Goal: Task Accomplishment & Management: Manage account settings

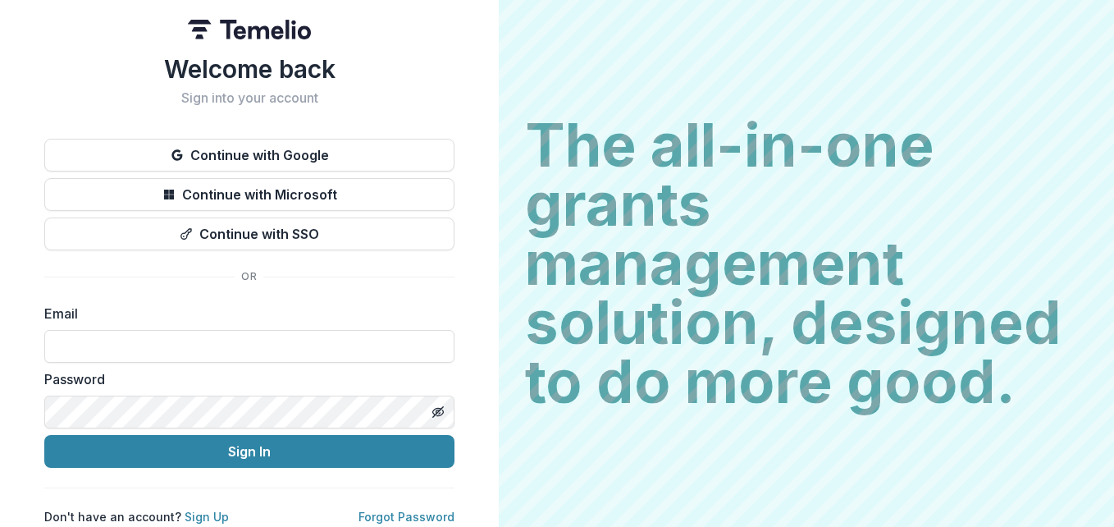
scroll to position [10, 0]
type input "**********"
click at [434, 405] on icon "Toggle password visibility" at bounding box center [437, 411] width 13 height 13
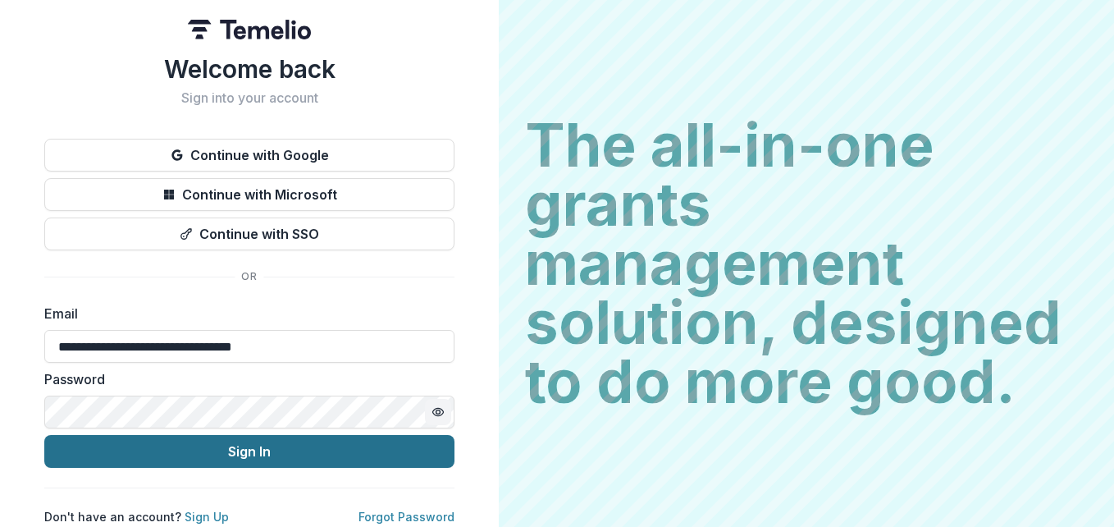
click at [346, 435] on button "Sign In" at bounding box center [249, 451] width 410 height 33
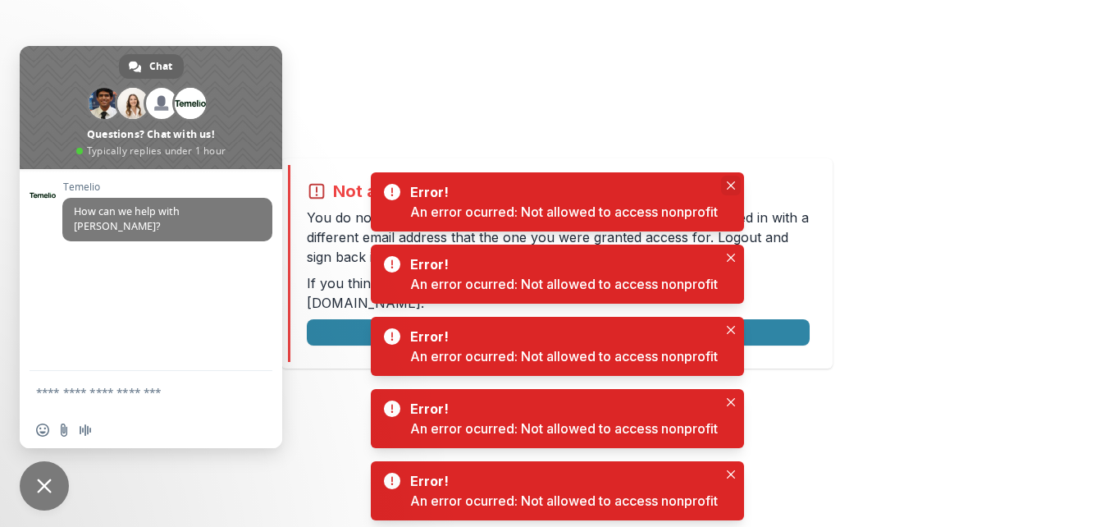
click at [730, 185] on icon "Close" at bounding box center [731, 185] width 8 height 8
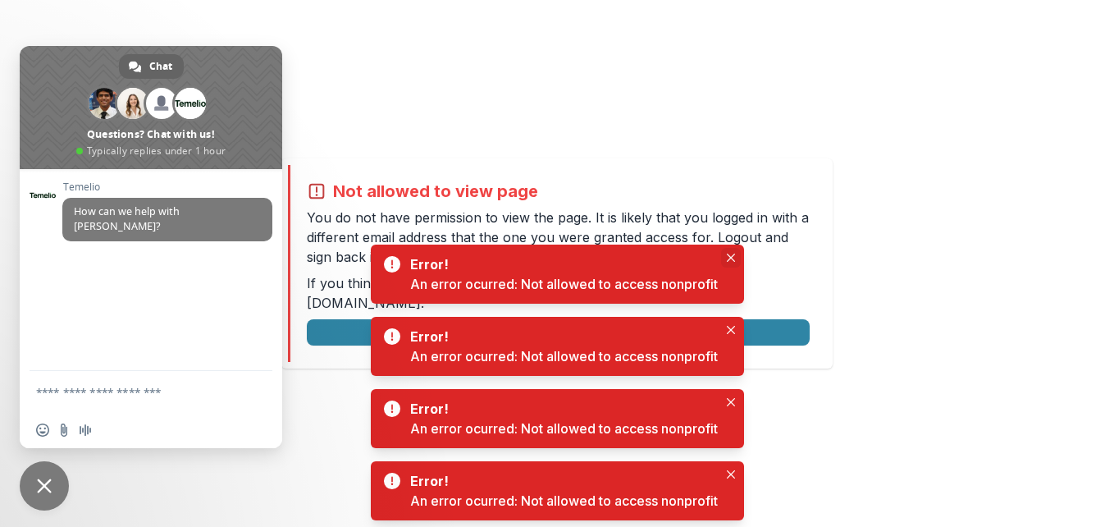
click at [729, 253] on button "Close" at bounding box center [731, 258] width 20 height 20
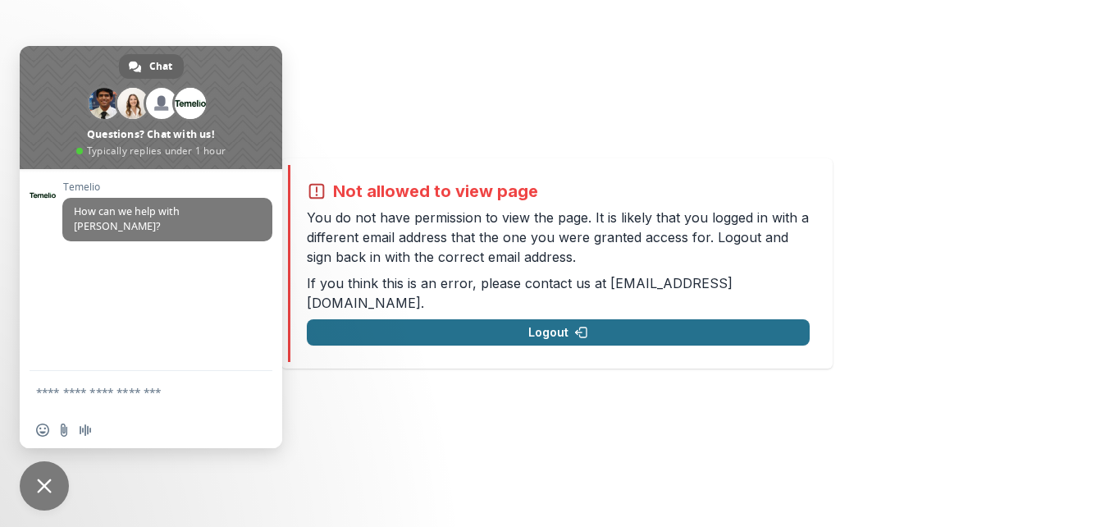
click at [731, 319] on button "Logout" at bounding box center [558, 332] width 503 height 26
click at [720, 319] on button "Logout" at bounding box center [558, 332] width 503 height 26
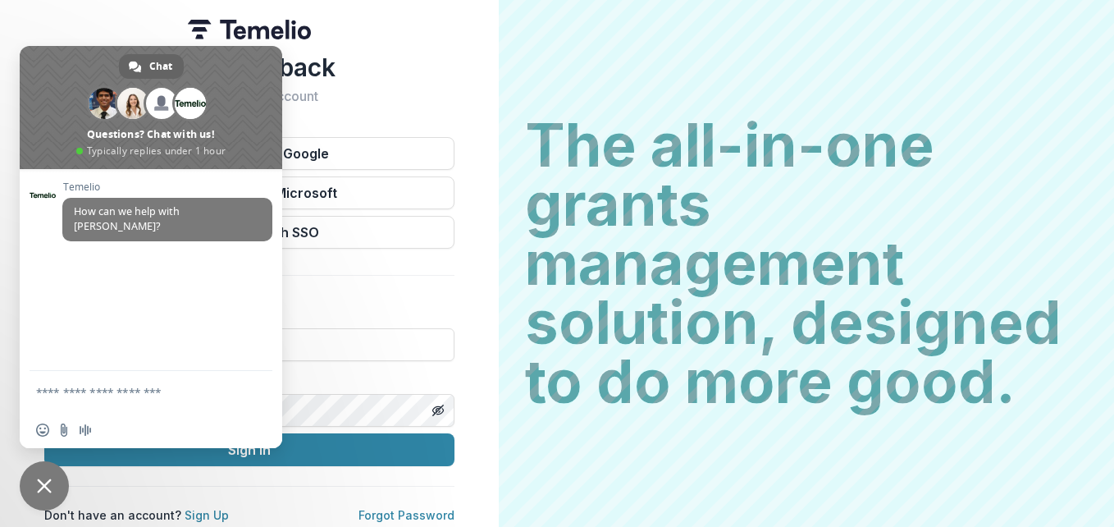
type input "**********"
click at [50, 489] on span "Close chat" at bounding box center [44, 485] width 15 height 15
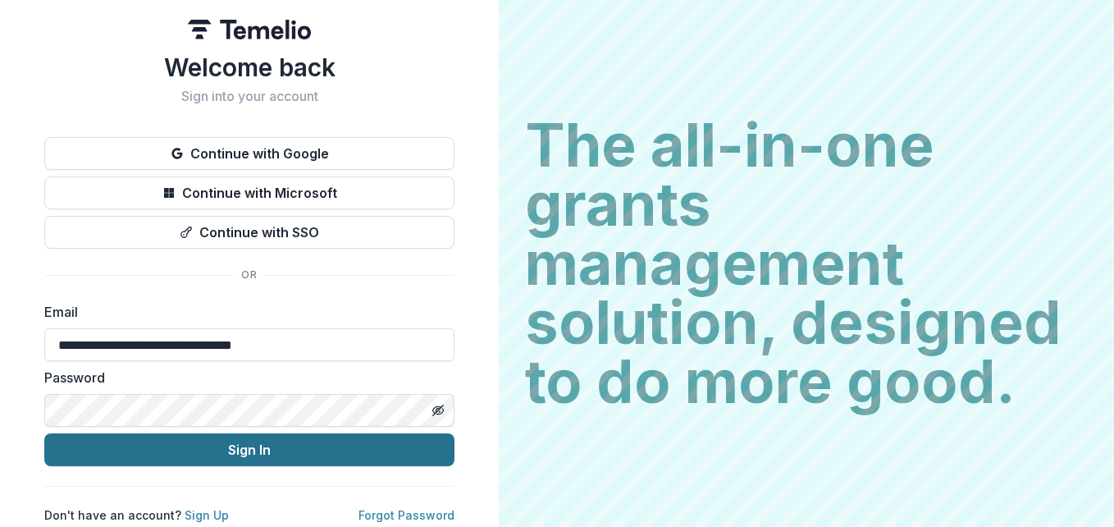
scroll to position [10, 0]
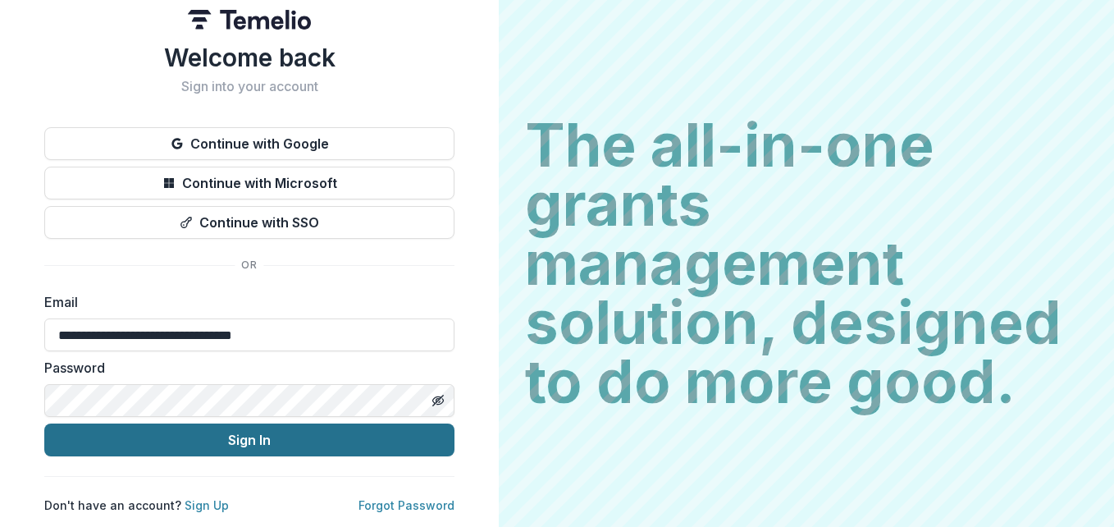
click at [262, 449] on button "Sign In" at bounding box center [249, 439] width 410 height 33
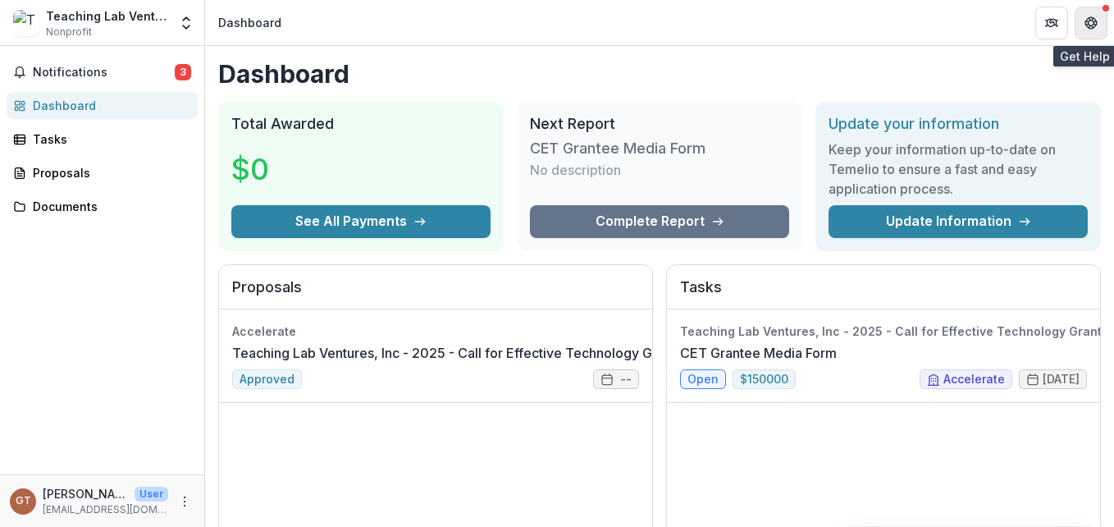
click at [1092, 20] on icon "Get Help" at bounding box center [1091, 18] width 4 height 3
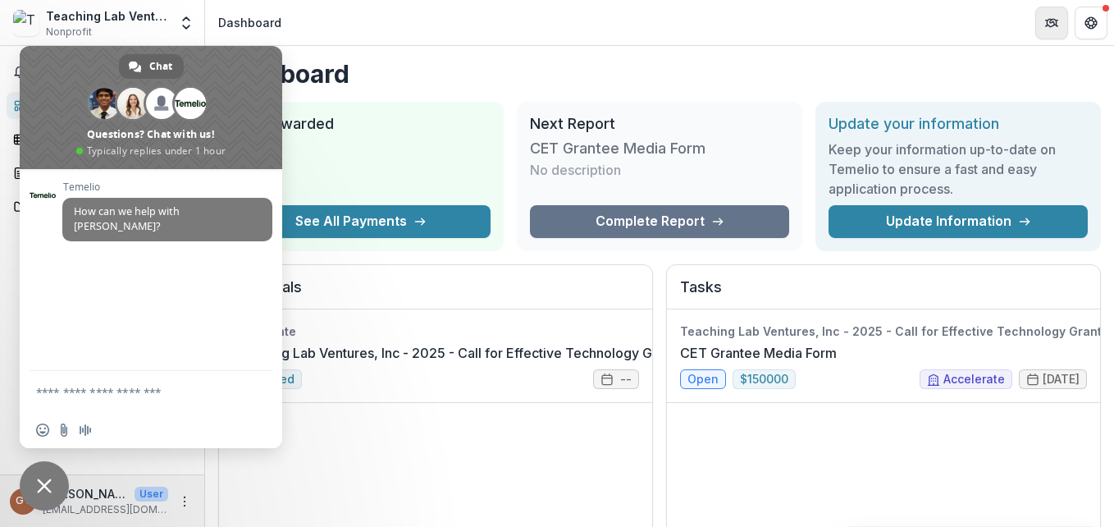
click at [1045, 24] on icon "Partners" at bounding box center [1051, 22] width 13 height 13
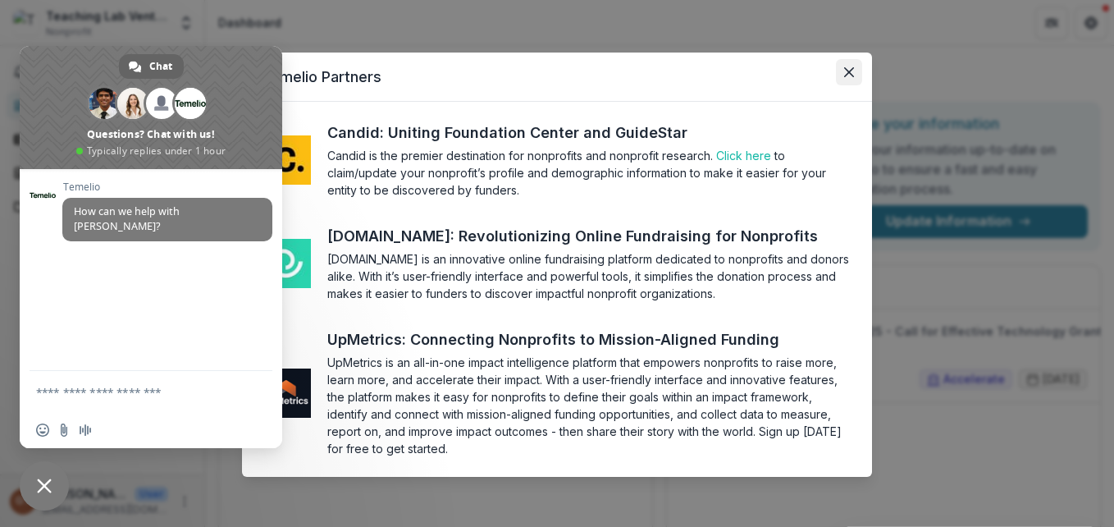
click at [853, 64] on button "Close" at bounding box center [849, 72] width 26 height 26
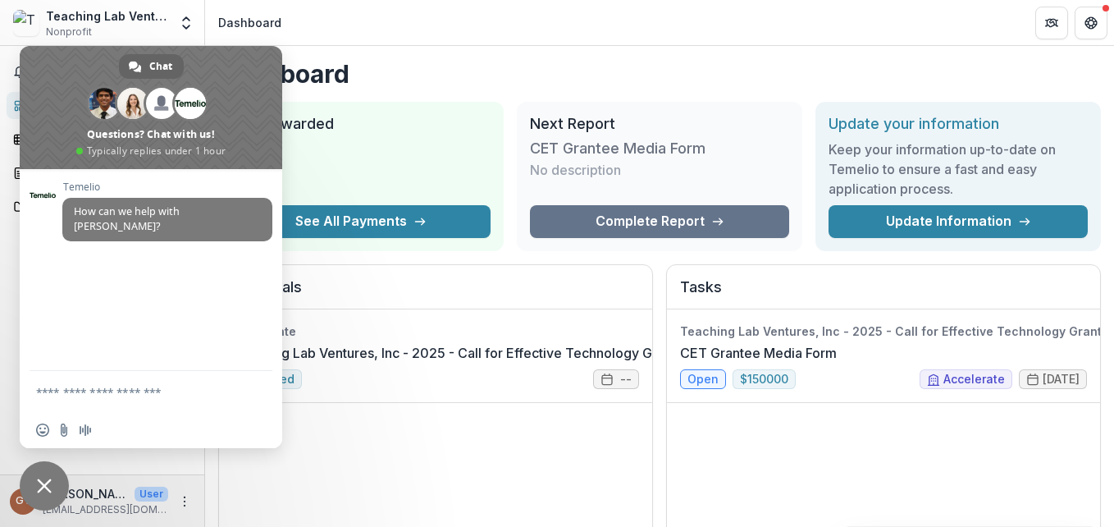
click at [314, 477] on div "Accelerate Teaching Lab Ventures, Inc - 2025 - Call for Effective Technology Gr…" at bounding box center [435, 432] width 433 height 246
click at [188, 503] on icon "More" at bounding box center [184, 501] width 13 height 13
click at [250, 482] on button "Logout" at bounding box center [293, 493] width 176 height 27
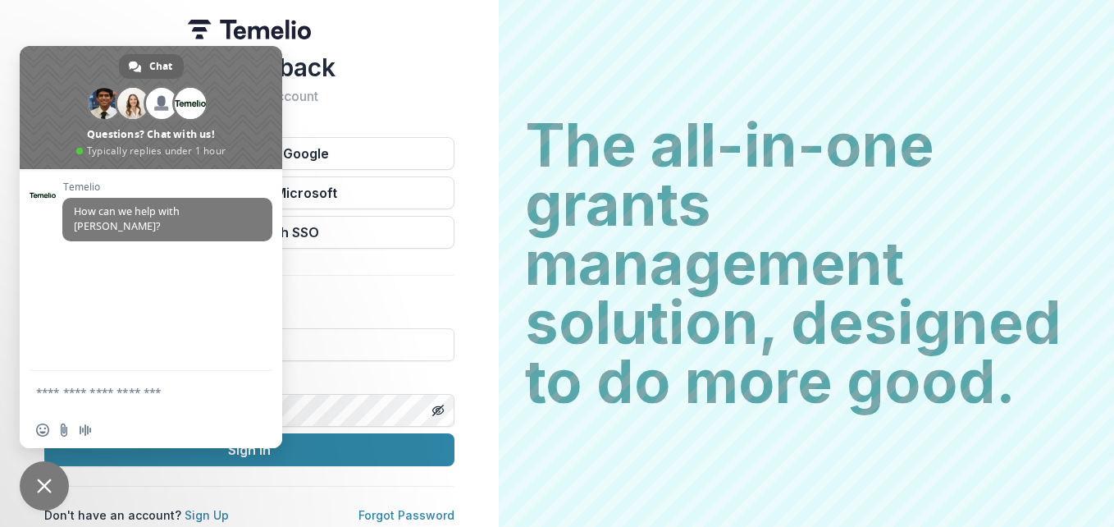
type input "**********"
